Goal: Check status

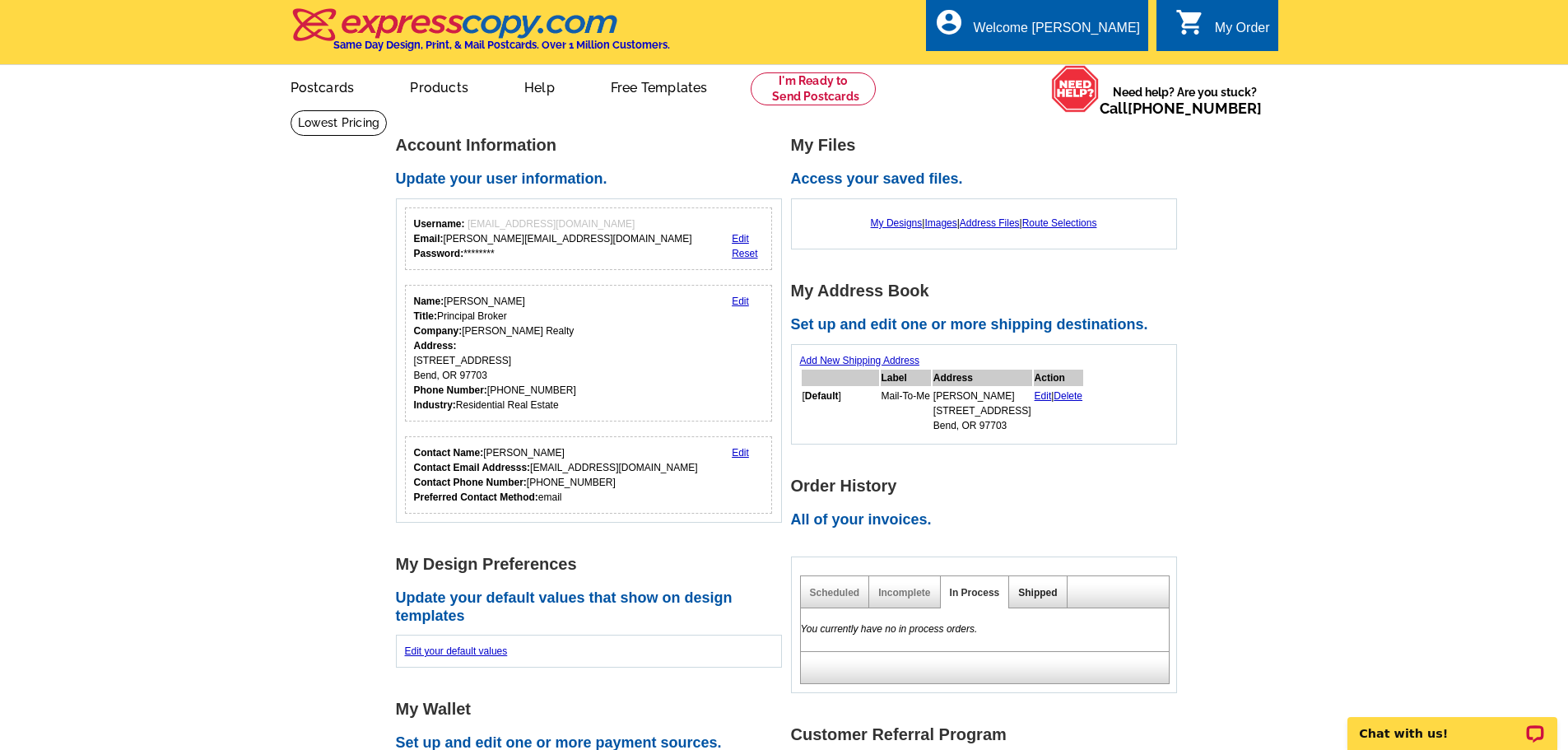
click at [1056, 591] on link "Shipped" at bounding box center [1037, 593] width 39 height 12
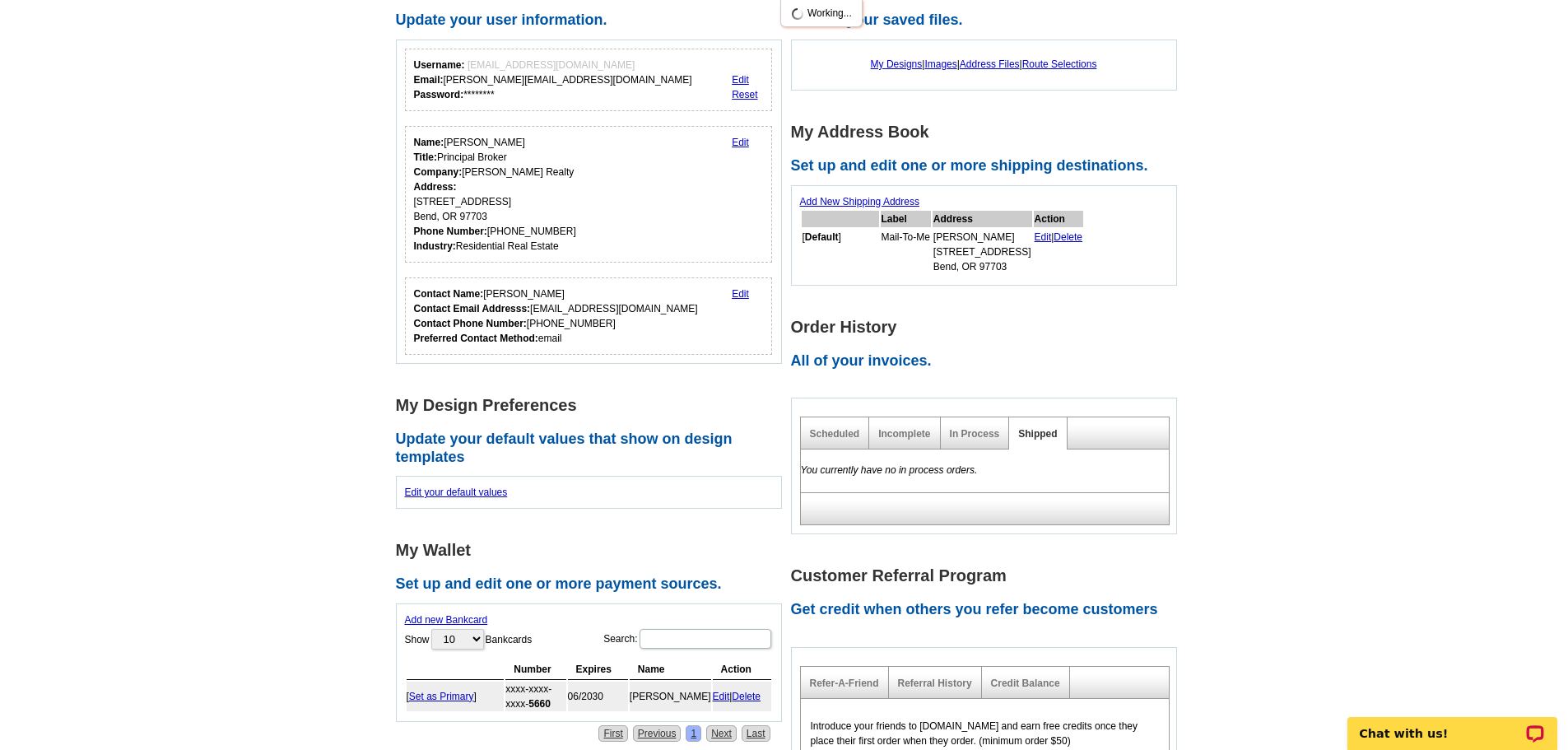
scroll to position [164, 0]
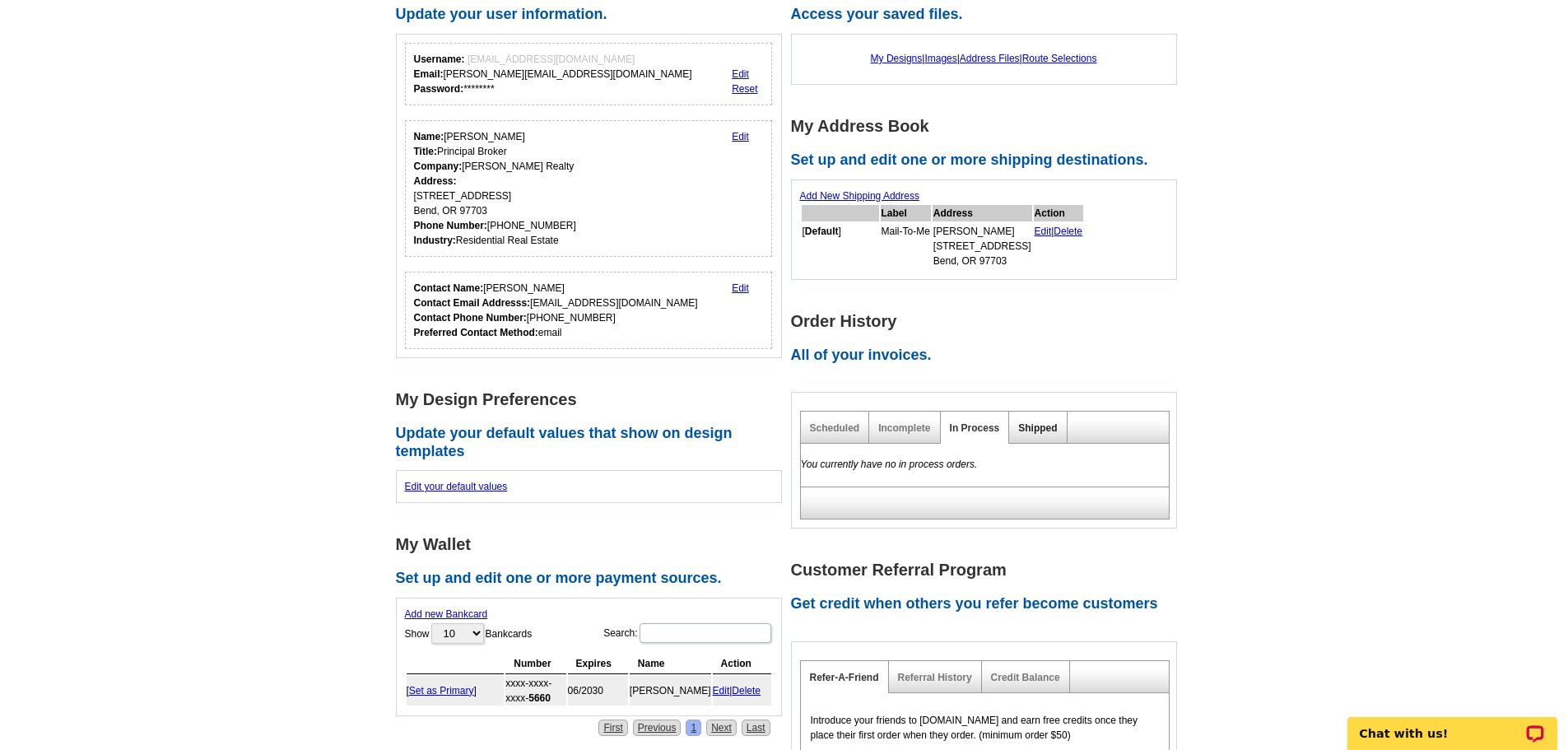
click at [1047, 429] on link "Shipped" at bounding box center [1037, 428] width 39 height 12
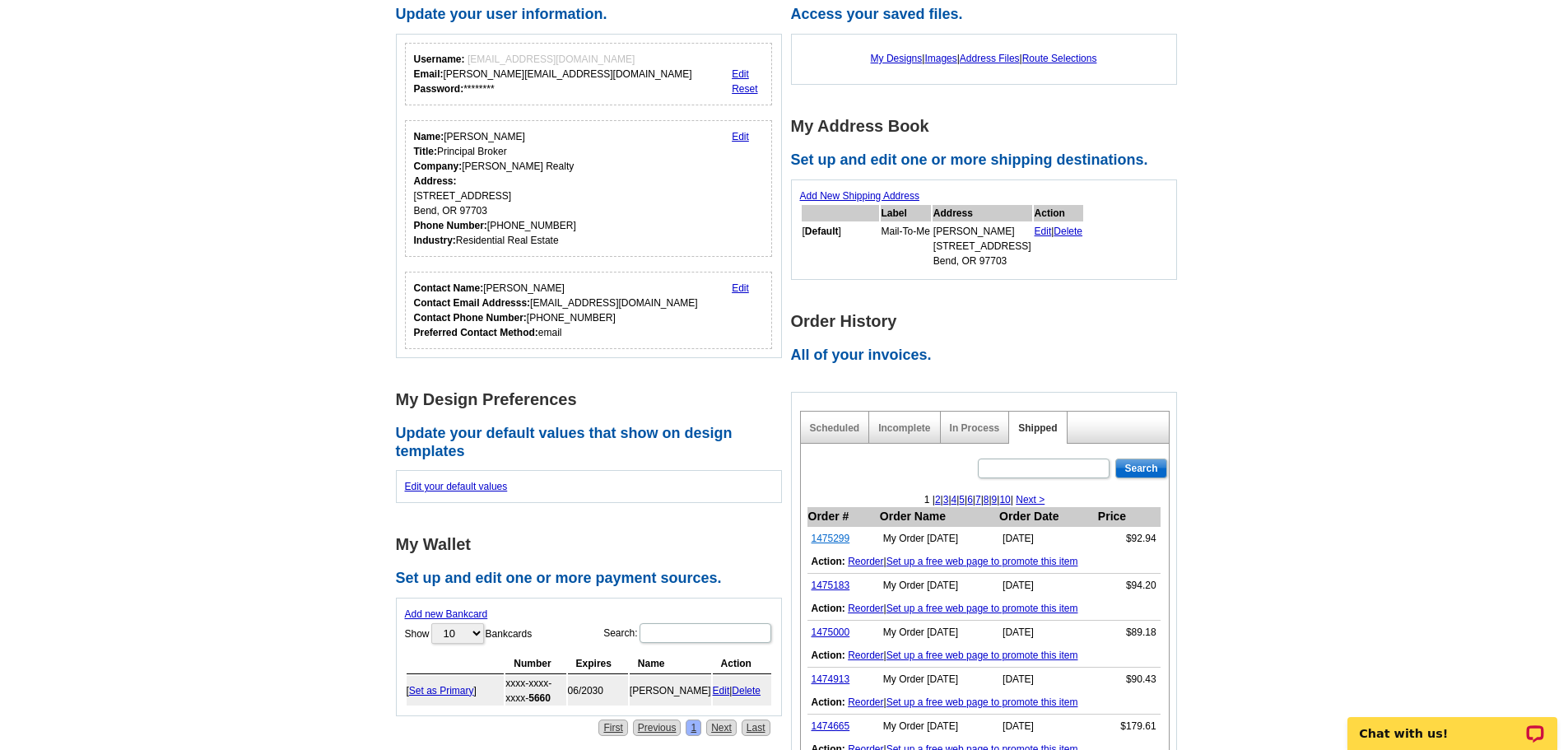
click at [831, 539] on link "1475299" at bounding box center [831, 539] width 39 height 12
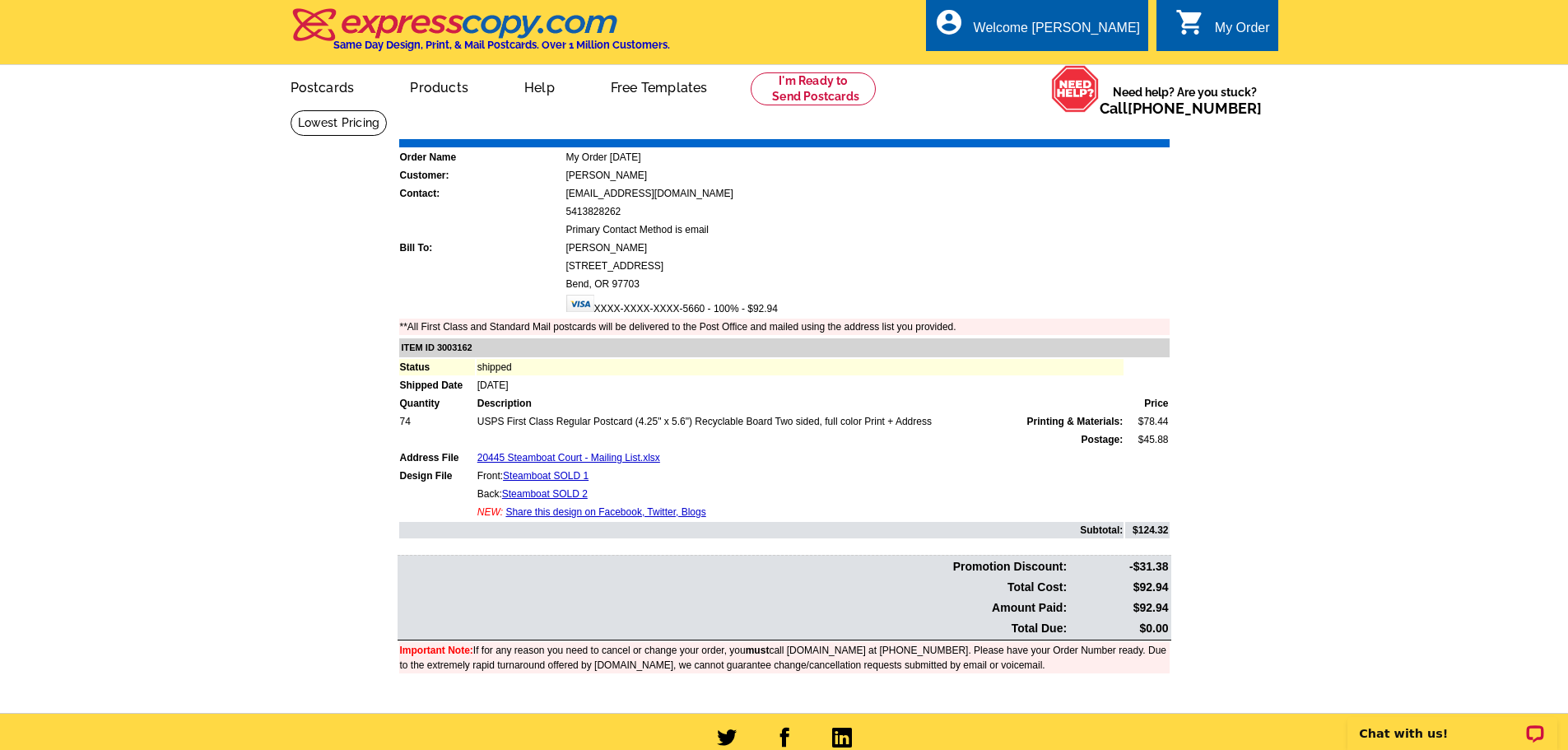
click at [1105, 124] on link "Print Invoice" at bounding box center [1128, 127] width 86 height 14
